Goal: Task Accomplishment & Management: Manage account settings

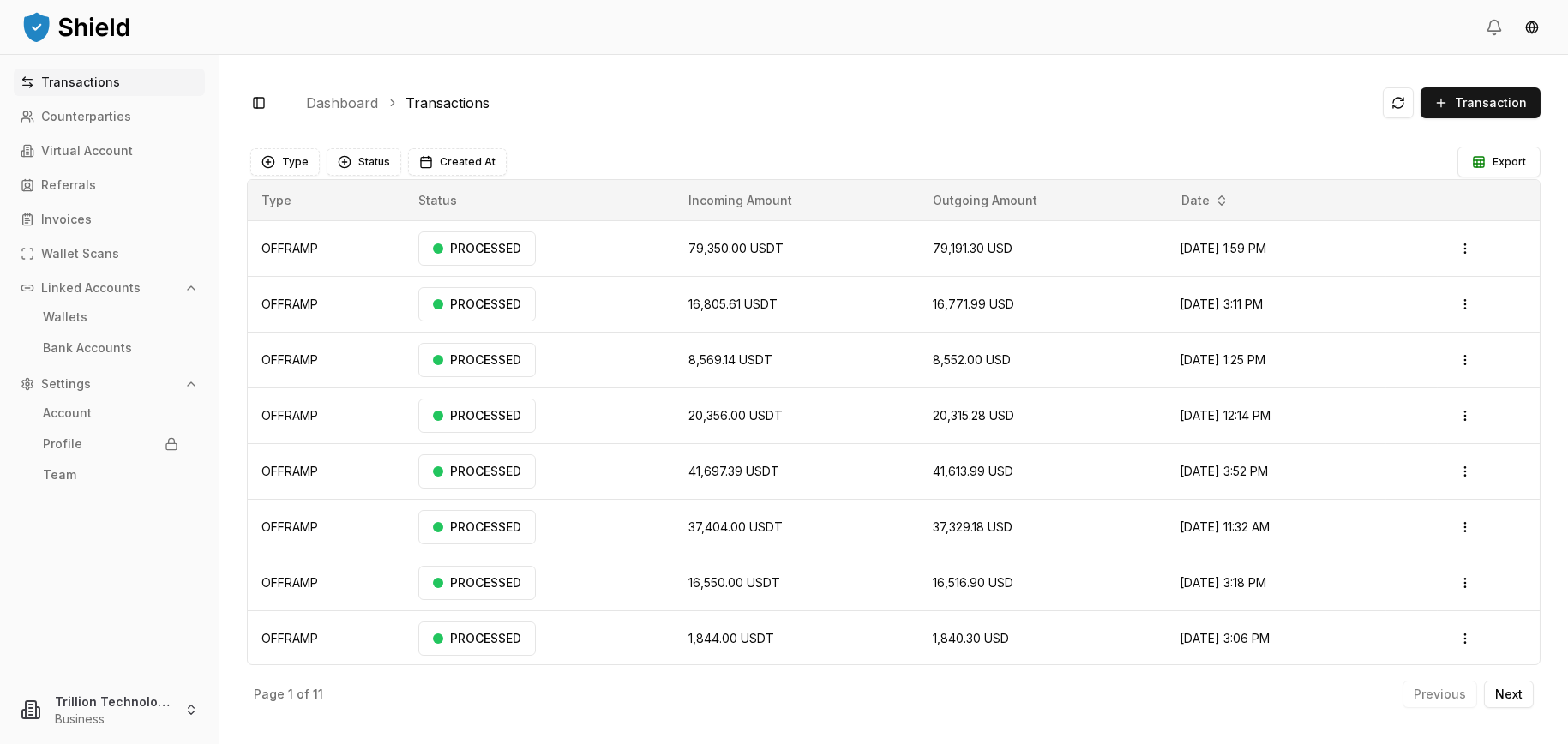
click at [122, 283] on p "Linked Accounts" at bounding box center [91, 288] width 99 height 12
click at [85, 312] on link "Wallets" at bounding box center [111, 316] width 149 height 27
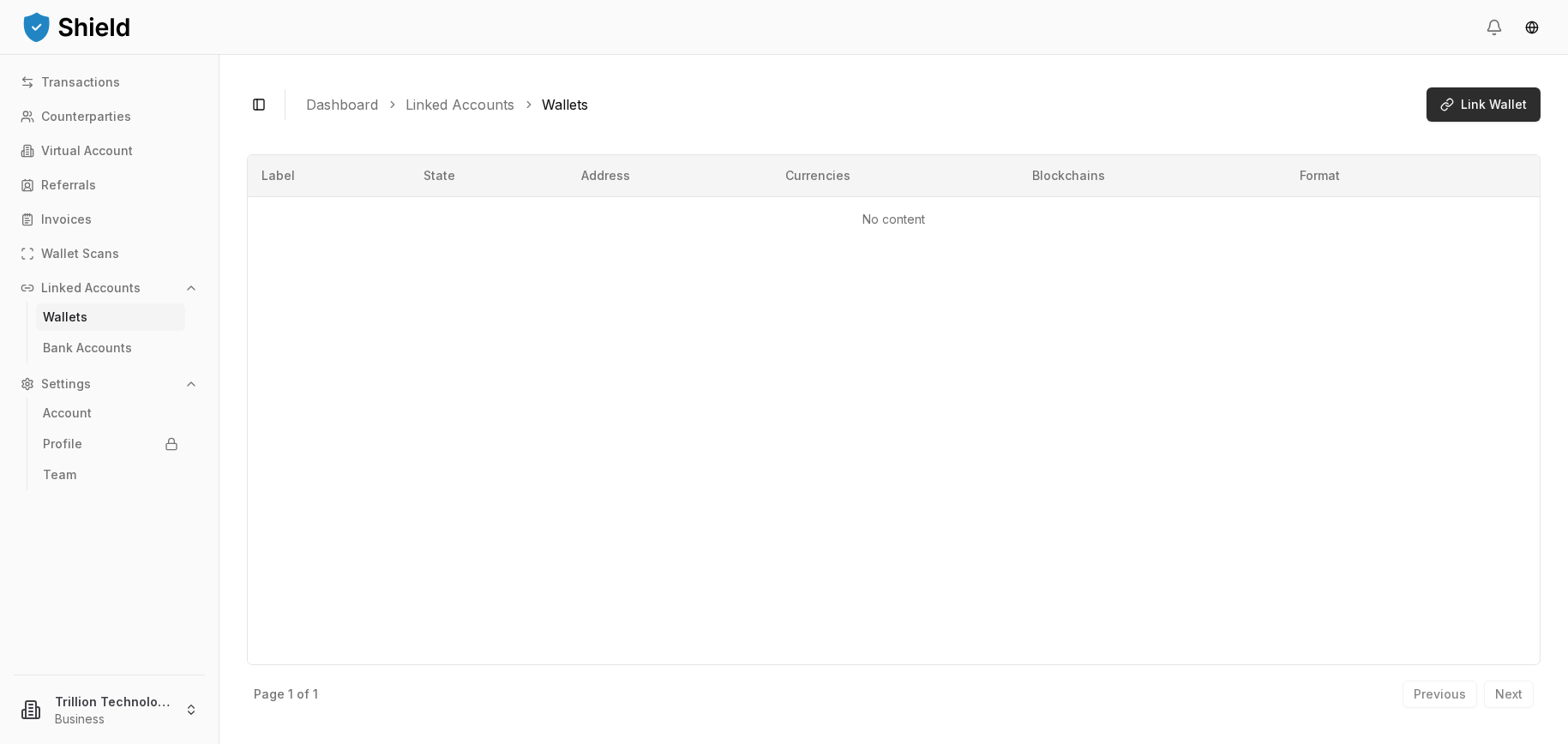
click at [1491, 110] on span "Link Wallet" at bounding box center [1494, 105] width 66 height 17
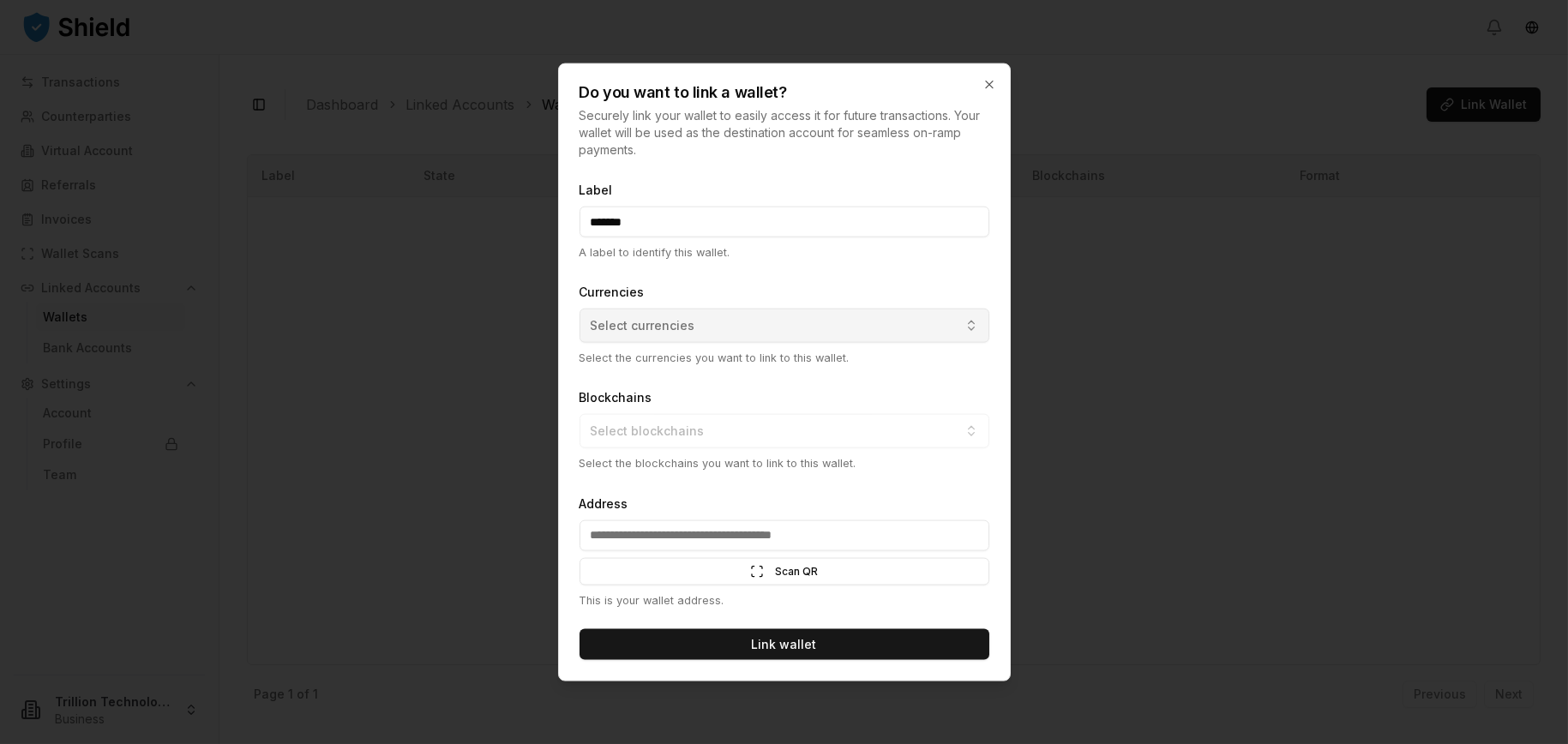
type input "******"
click at [654, 318] on span "Select currencies" at bounding box center [642, 326] width 105 height 17
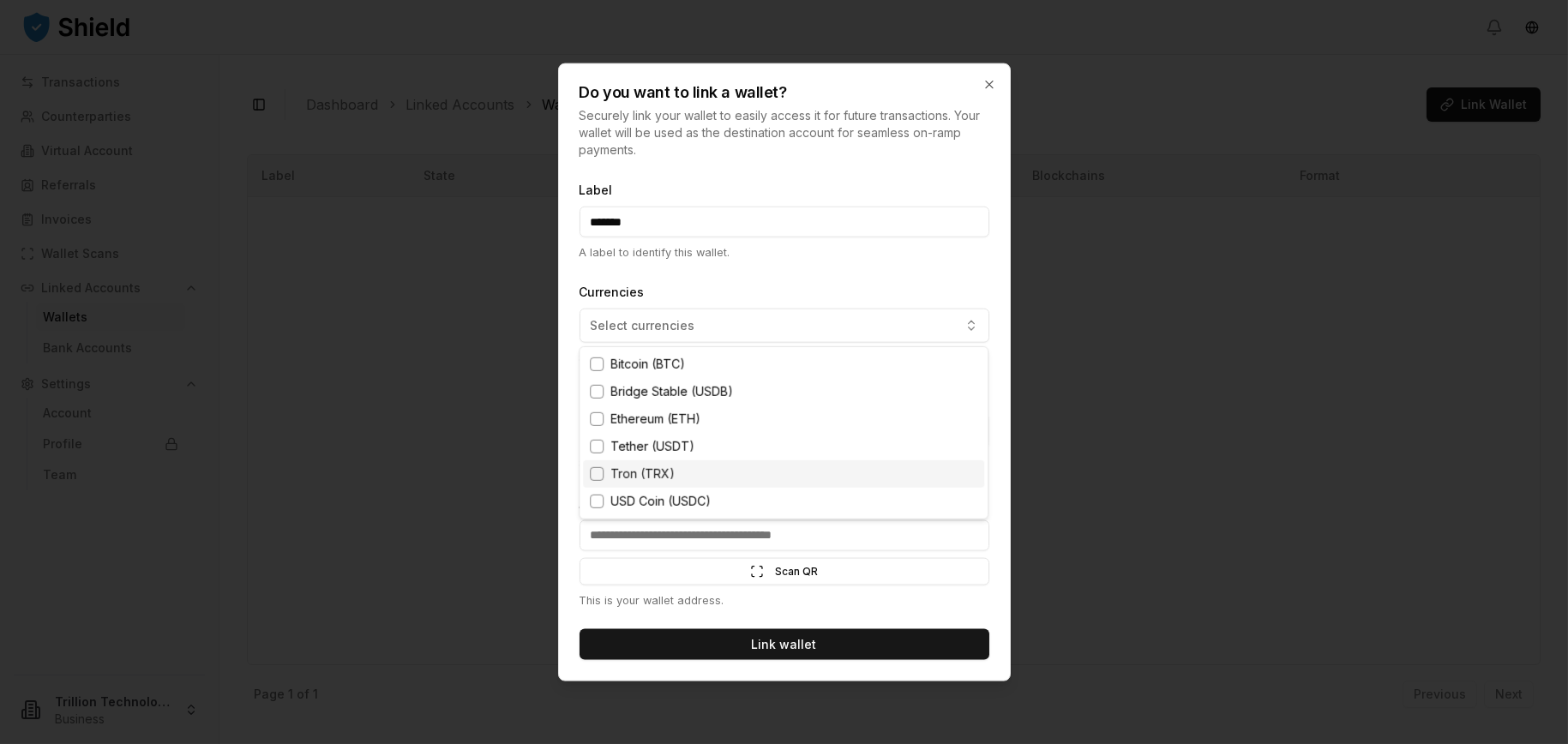
click at [718, 463] on div "Tron (TRX)" at bounding box center [783, 473] width 401 height 27
click at [837, 530] on div at bounding box center [784, 372] width 1568 height 744
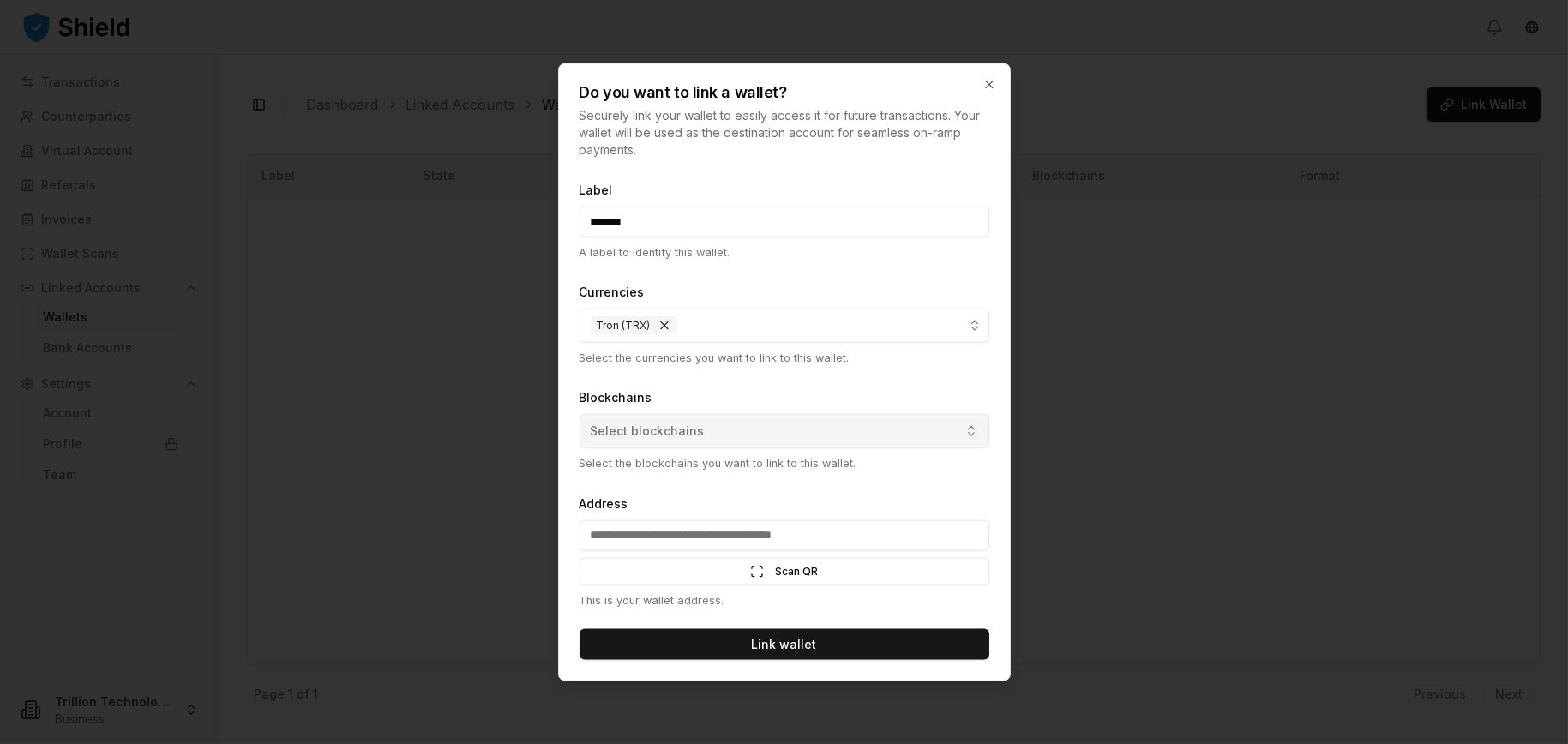
click at [780, 434] on button "Select blockchains" at bounding box center [785, 431] width 410 height 34
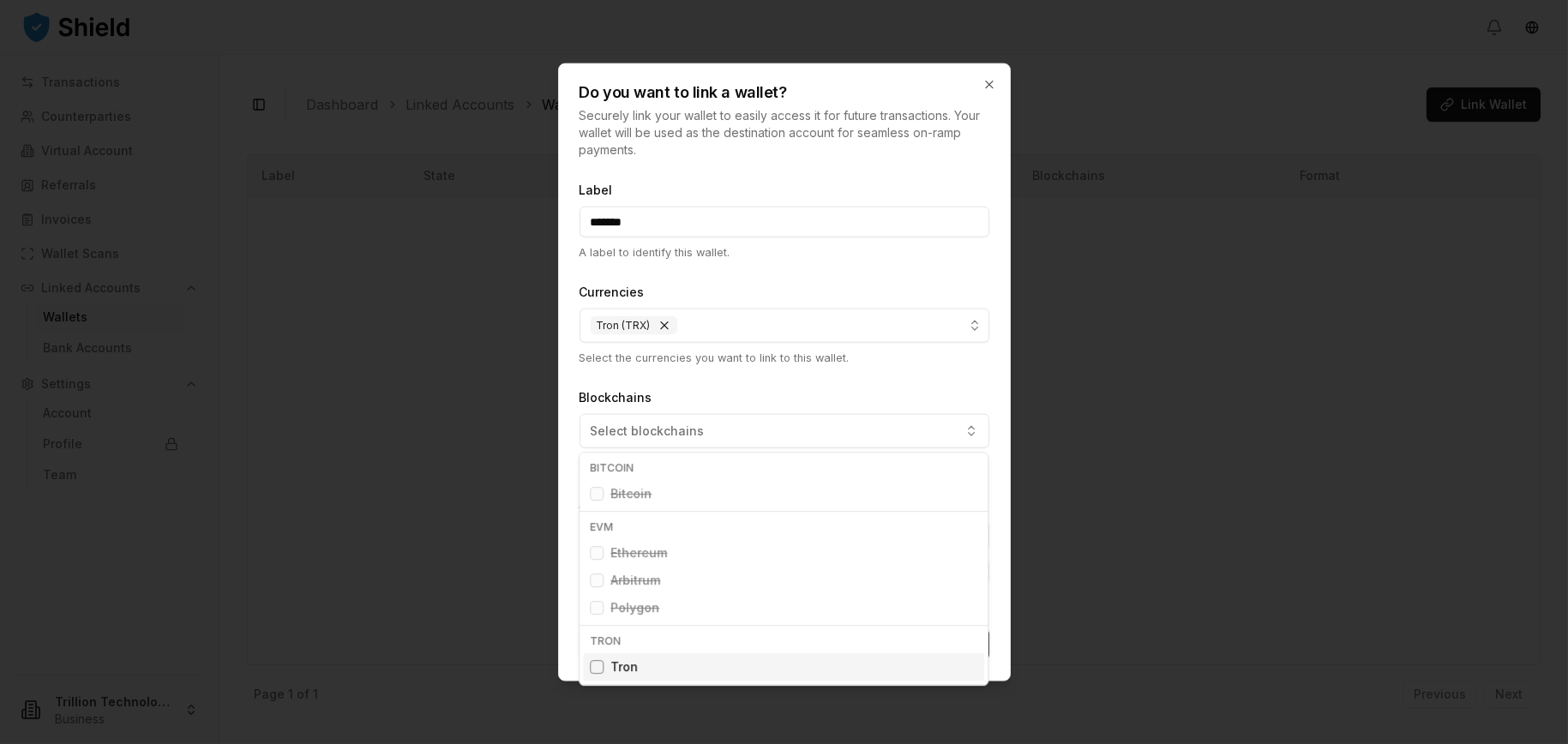
click at [643, 673] on div "Tron" at bounding box center [783, 667] width 401 height 27
click at [811, 364] on div at bounding box center [784, 372] width 1568 height 744
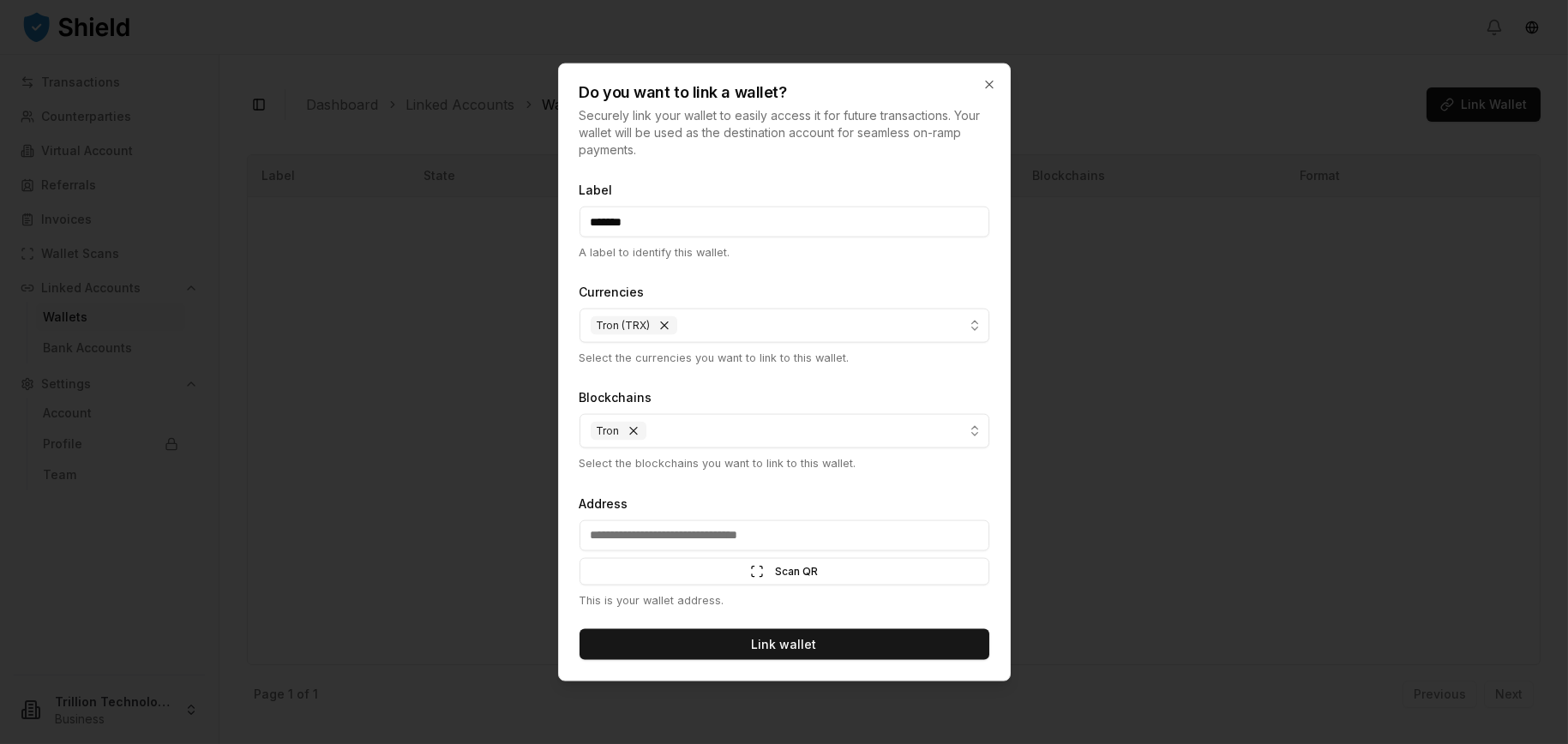
click at [667, 533] on input "Address" at bounding box center [785, 534] width 410 height 31
paste input "**********"
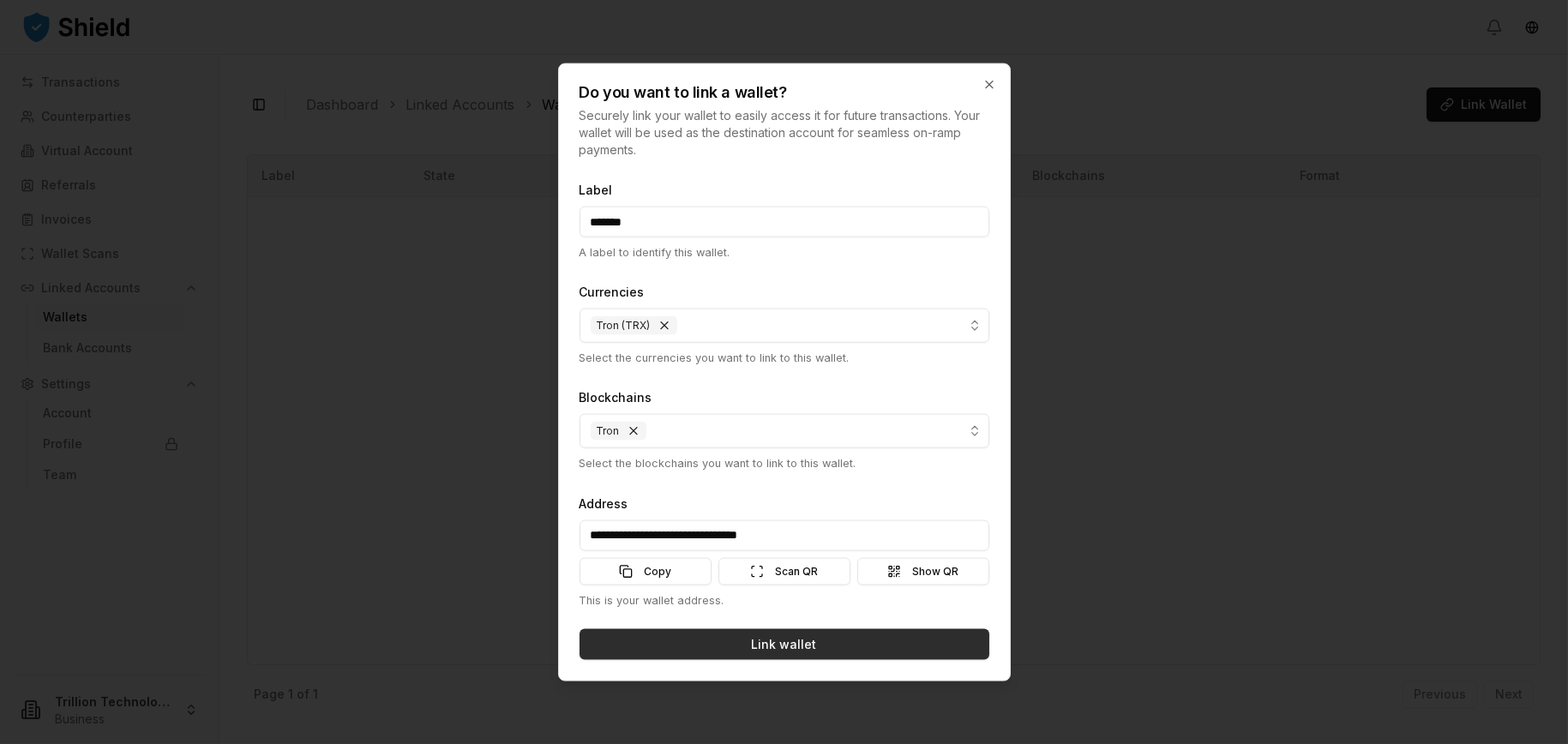
type input "**********"
click at [822, 648] on button "Link wallet" at bounding box center [785, 643] width 410 height 31
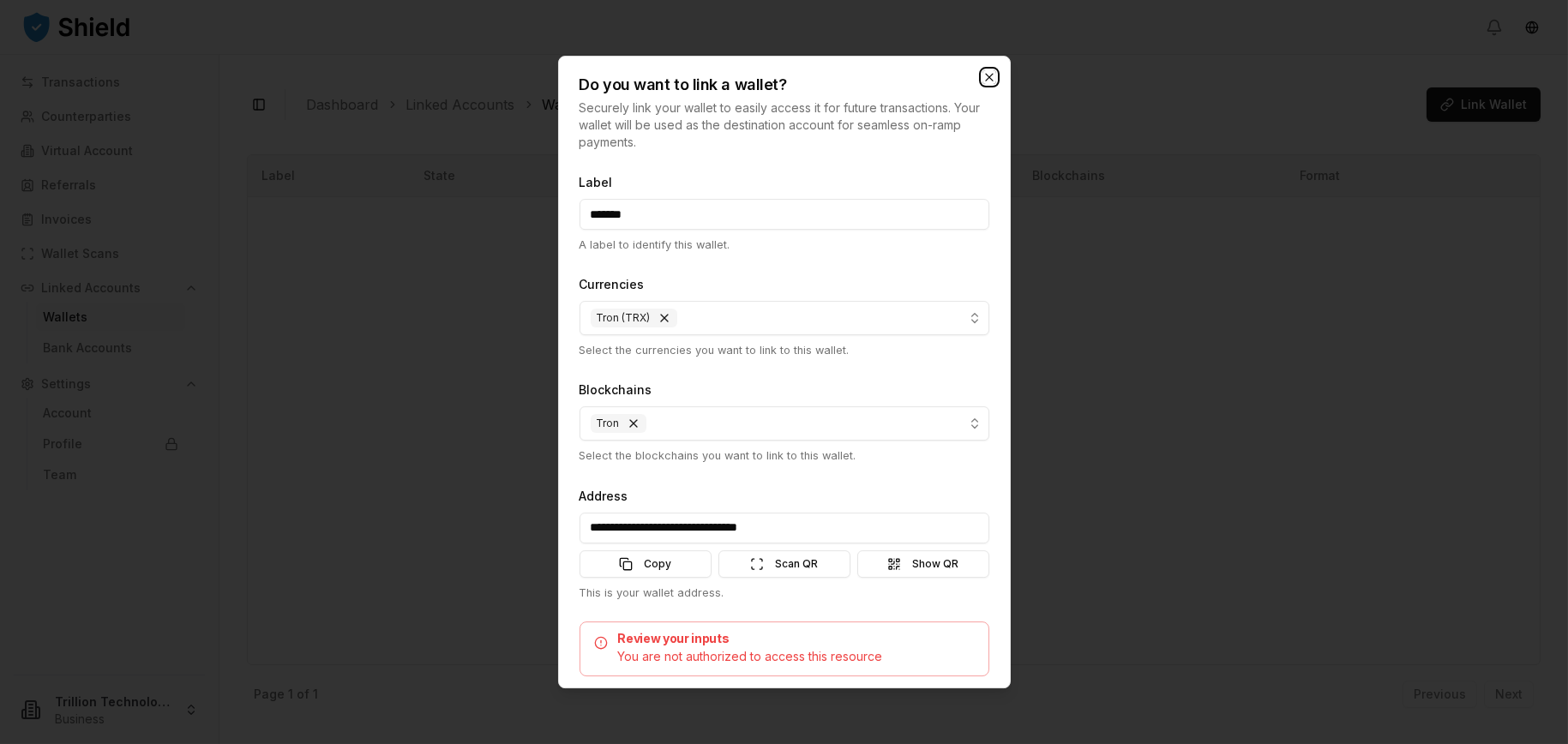
click at [991, 79] on icon "button" at bounding box center [989, 76] width 7 height 7
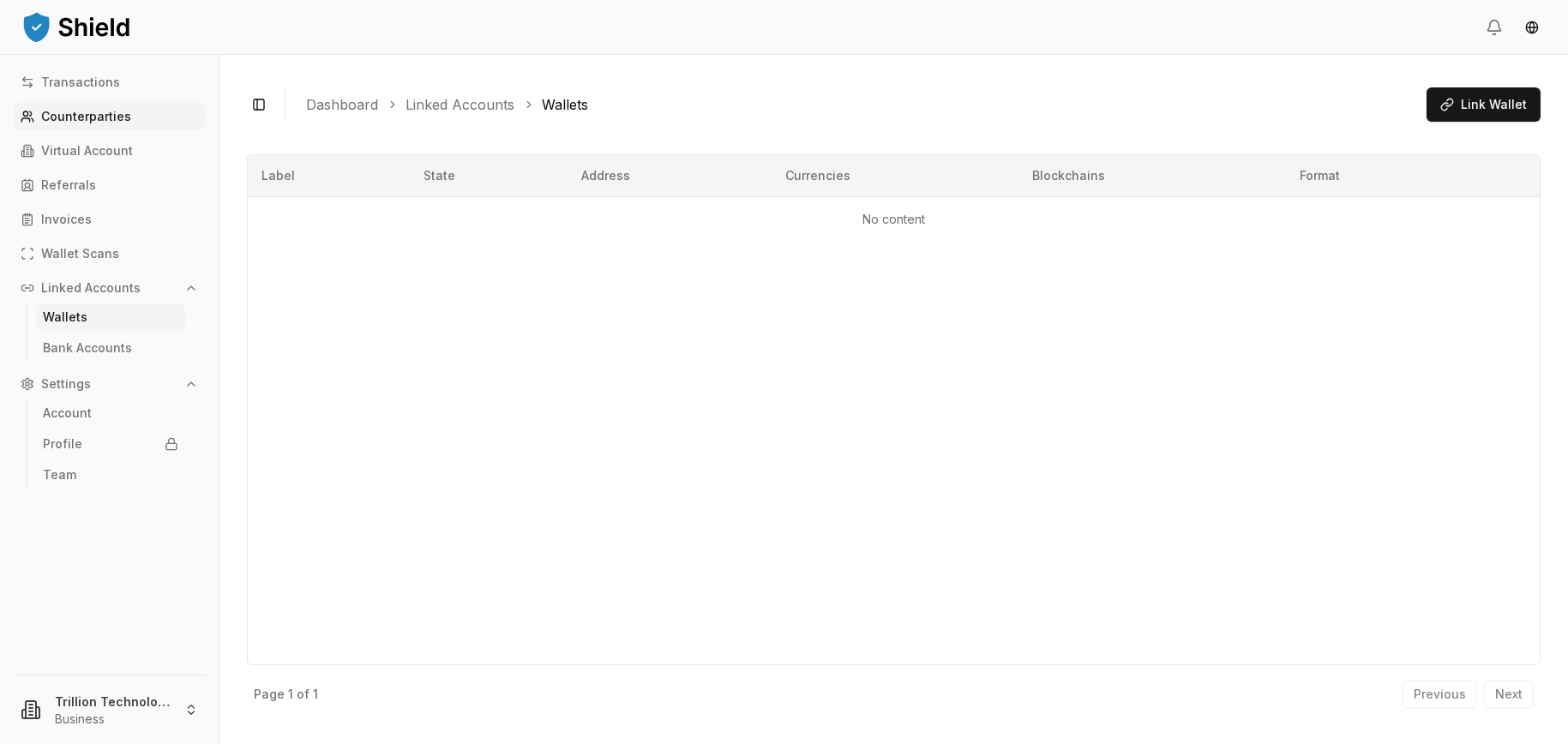
click at [101, 110] on p "Counterparties" at bounding box center [86, 116] width 90 height 12
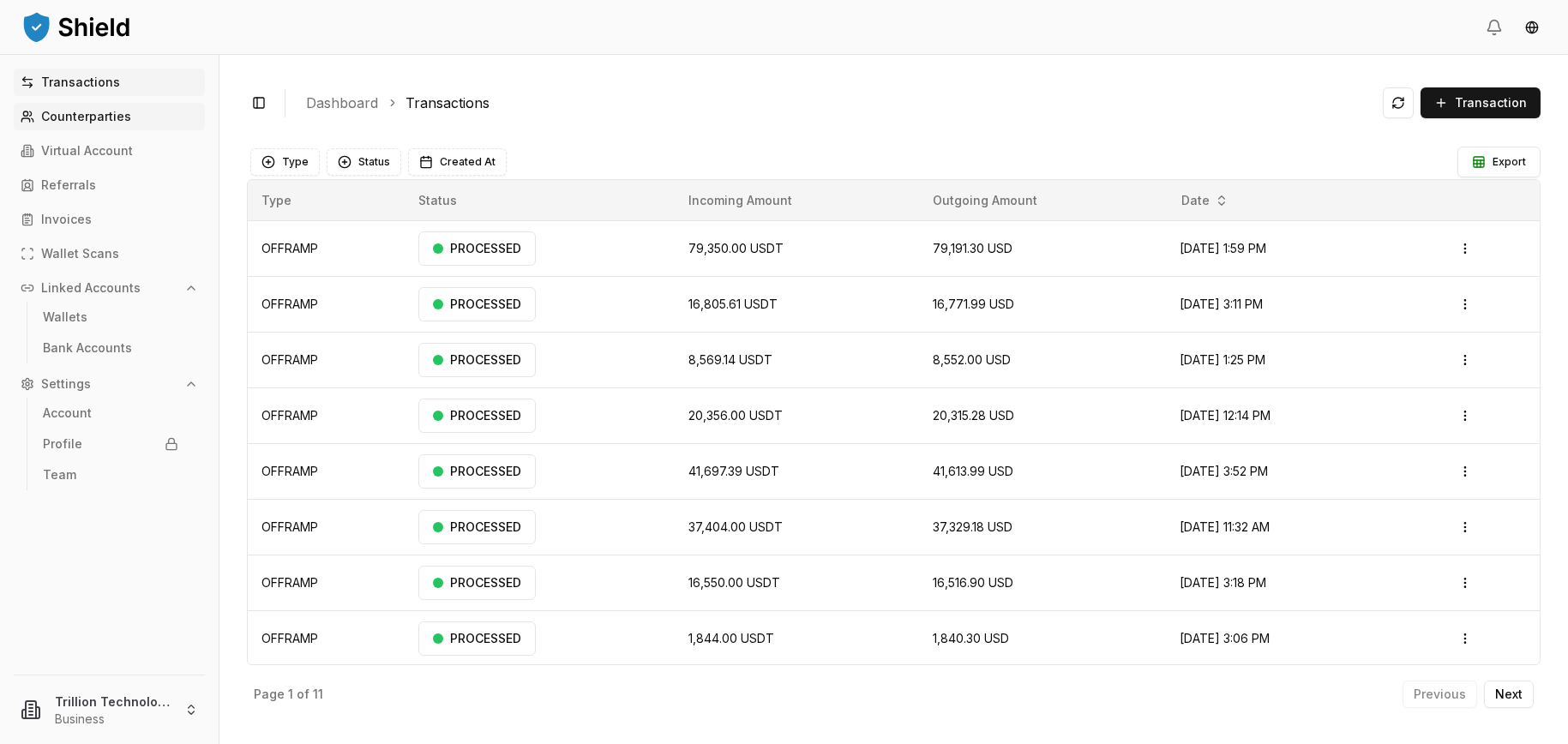
click at [115, 118] on p "Counterparties" at bounding box center [86, 116] width 90 height 12
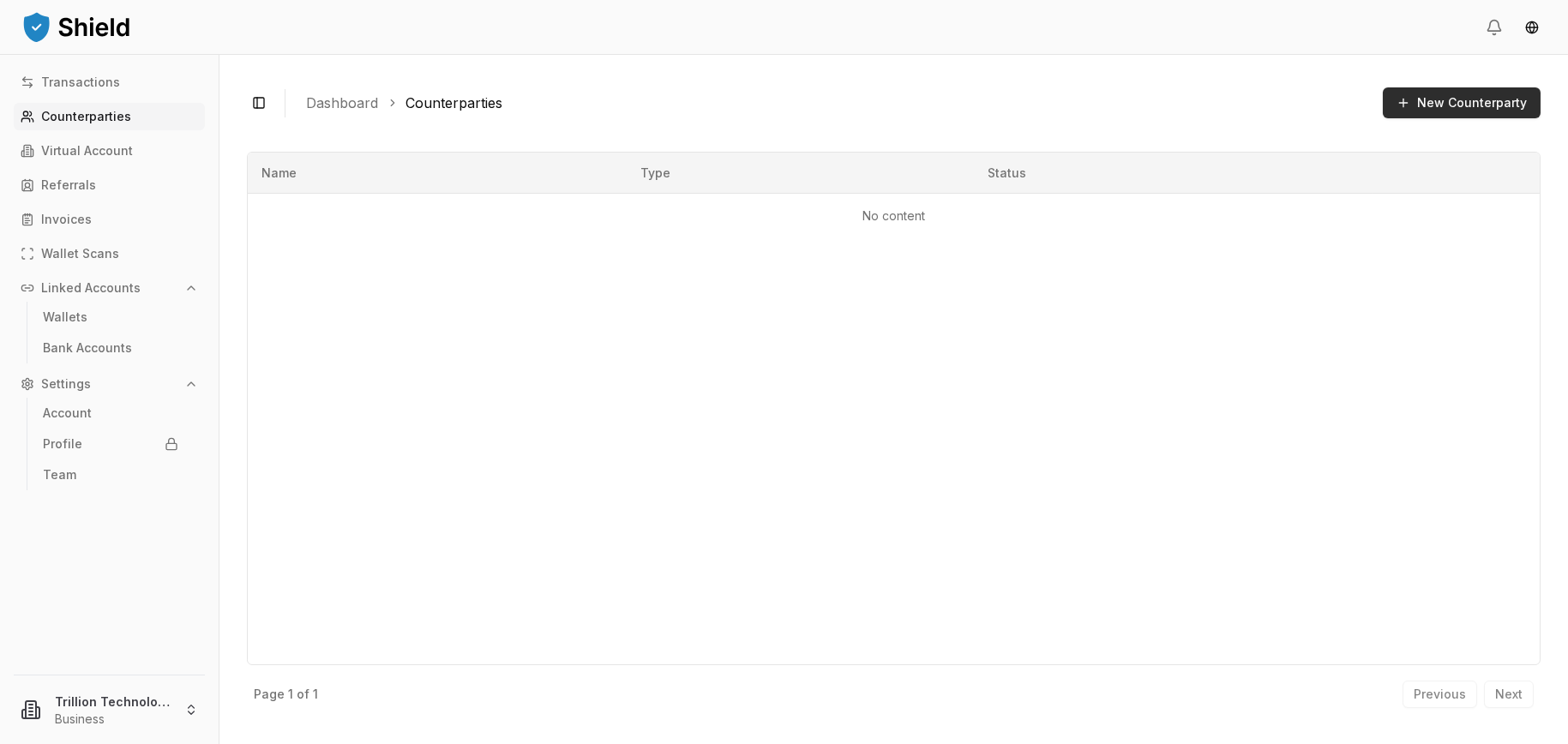
click at [1463, 101] on button "New Counterparty" at bounding box center [1461, 103] width 158 height 31
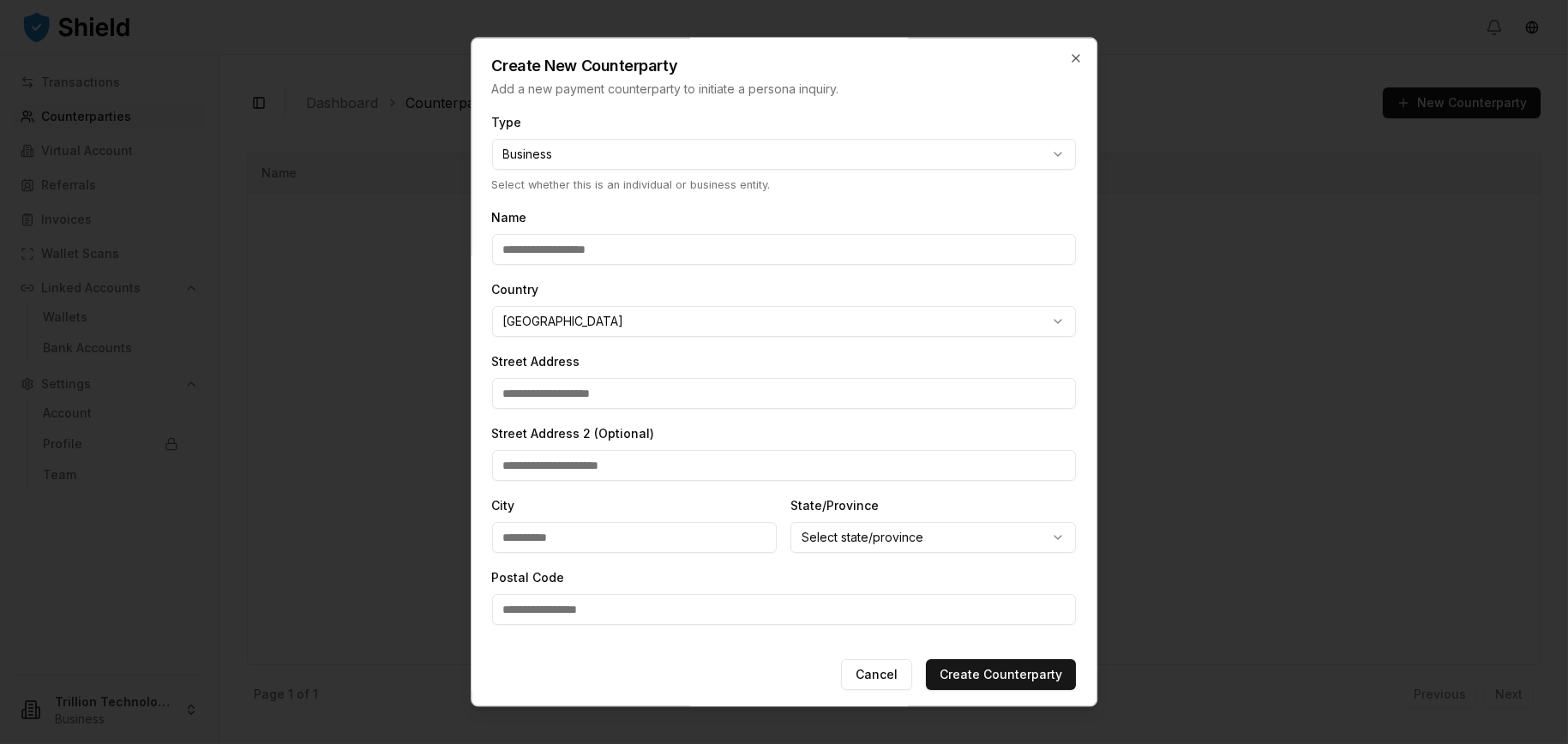
click at [578, 153] on body "**********" at bounding box center [784, 372] width 1568 height 744
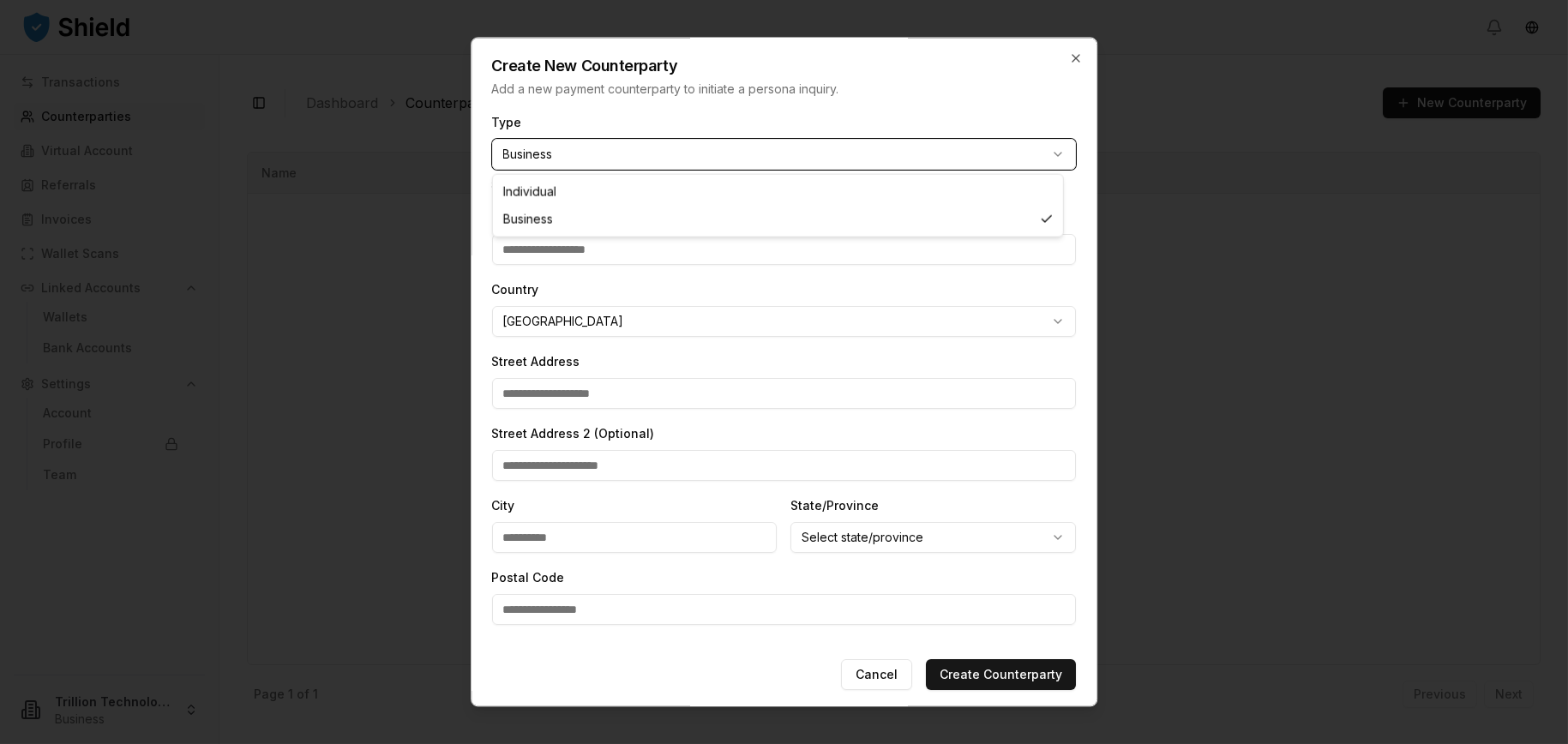
click at [617, 121] on body "**********" at bounding box center [784, 372] width 1568 height 744
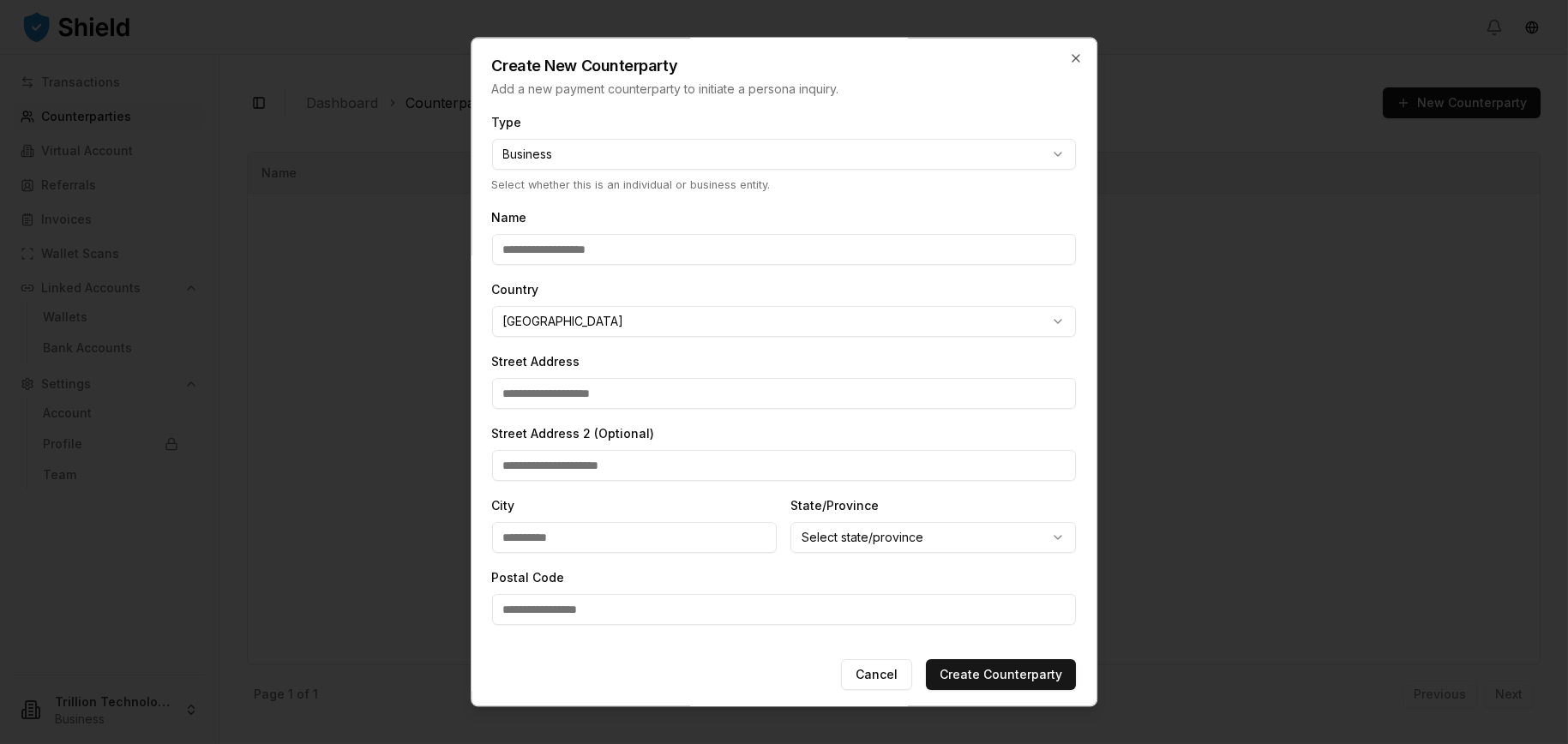
click at [592, 249] on input "Name" at bounding box center [784, 250] width 585 height 31
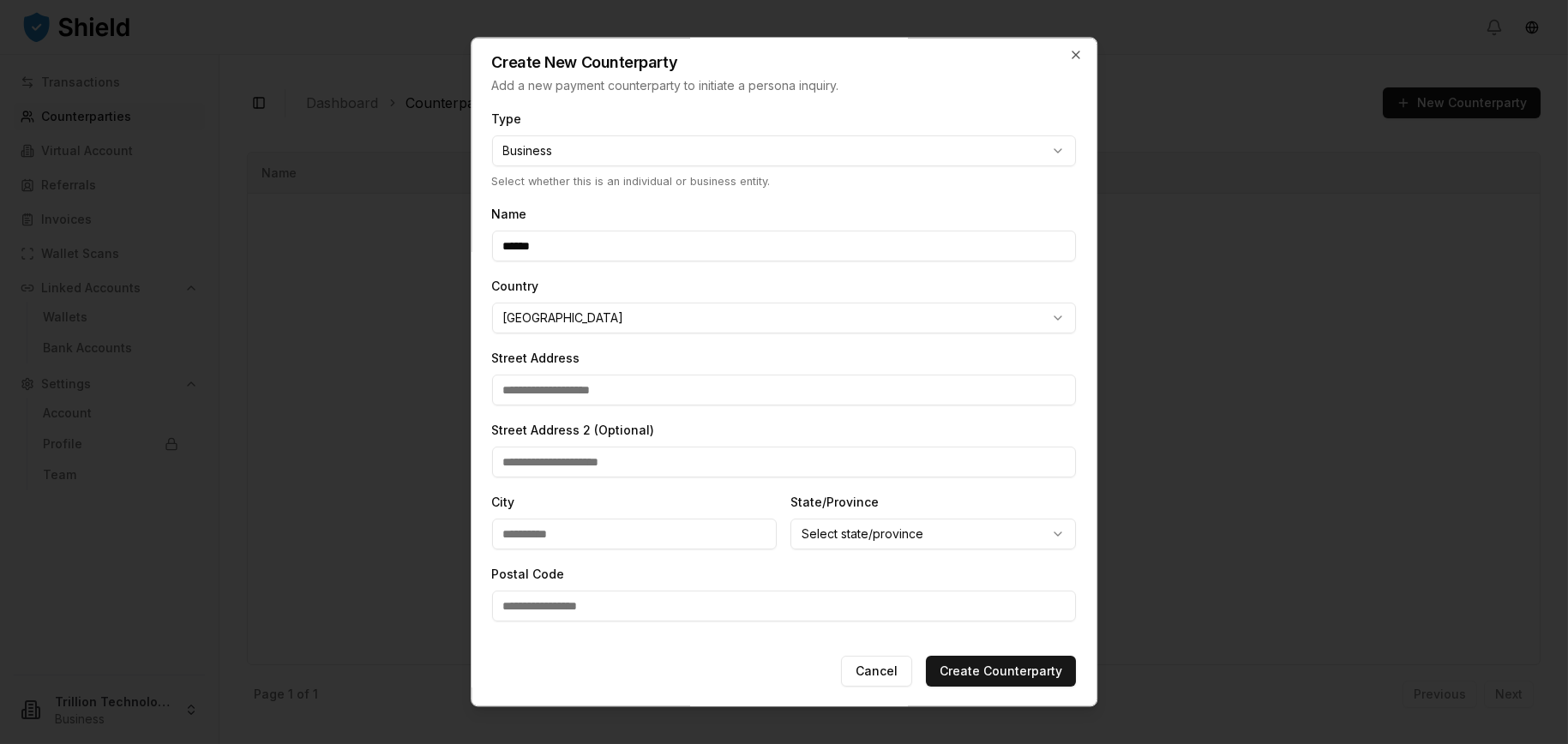
scroll to position [5, 0]
type input "******"
click at [880, 669] on button "Cancel" at bounding box center [876, 670] width 71 height 31
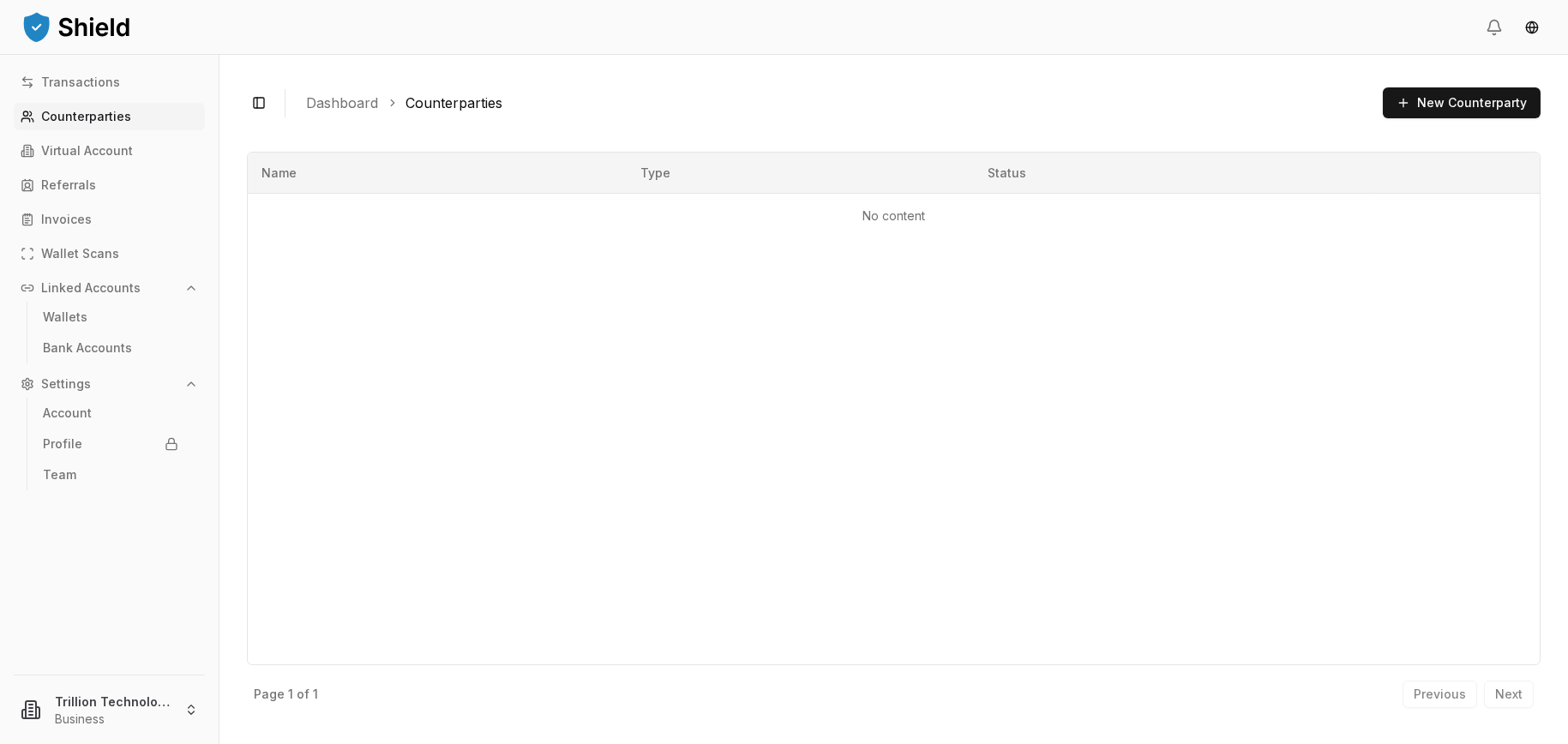
click at [1152, 521] on div "Name Type Status No content" at bounding box center [894, 409] width 1294 height 514
click at [1229, 453] on div "Name Type Status No content" at bounding box center [894, 409] width 1294 height 514
drag, startPoint x: 657, startPoint y: 522, endPoint x: 577, endPoint y: 580, distance: 98.8
click at [657, 522] on div "Name Type Status No content" at bounding box center [894, 409] width 1294 height 514
click at [1181, 421] on div "Name Type Status No content" at bounding box center [894, 409] width 1294 height 514
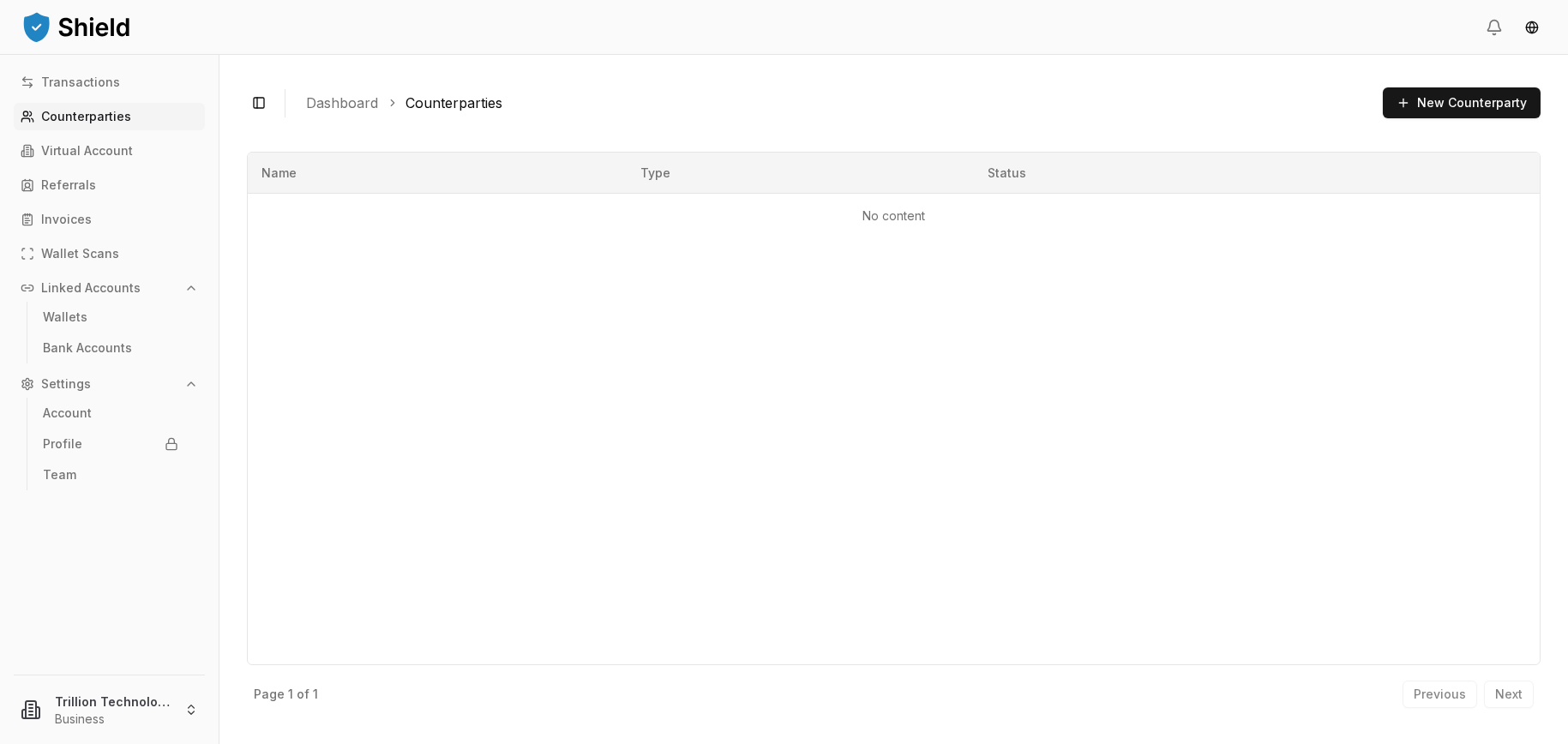
click at [645, 101] on ol "Dashboard Counterparties" at bounding box center [837, 103] width 1063 height 21
click at [1187, 462] on div "Name Type Status No content" at bounding box center [894, 409] width 1294 height 514
